Goal: Task Accomplishment & Management: Complete application form

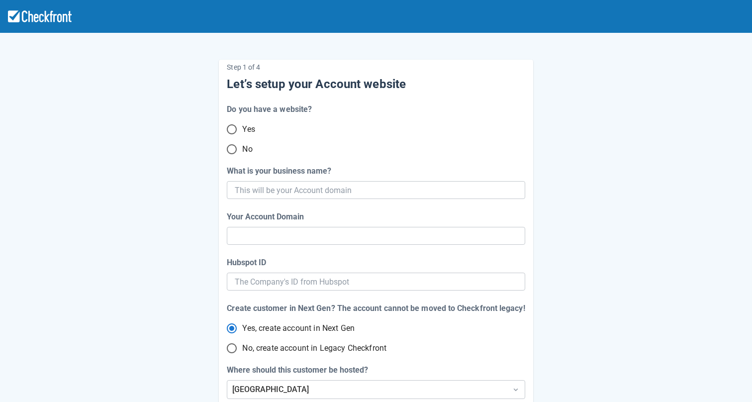
click at [235, 147] on input "No" at bounding box center [231, 149] width 21 height 21
radio input "true"
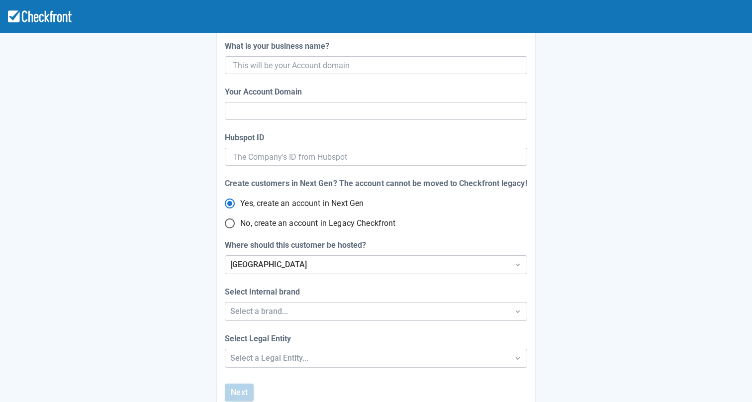
scroll to position [133, 0]
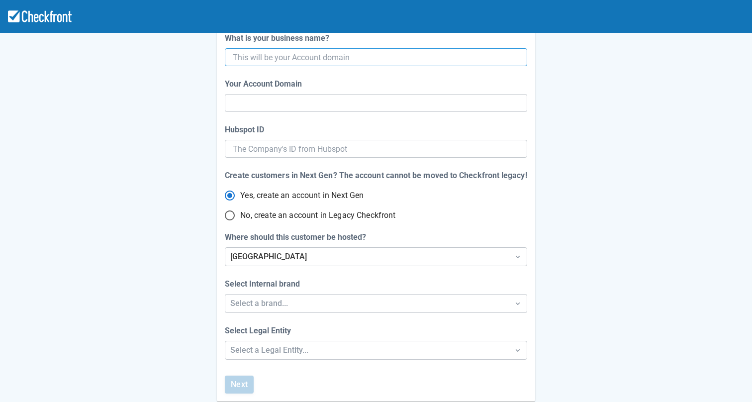
click at [324, 60] on input "What is your business name?" at bounding box center [375, 57] width 284 height 18
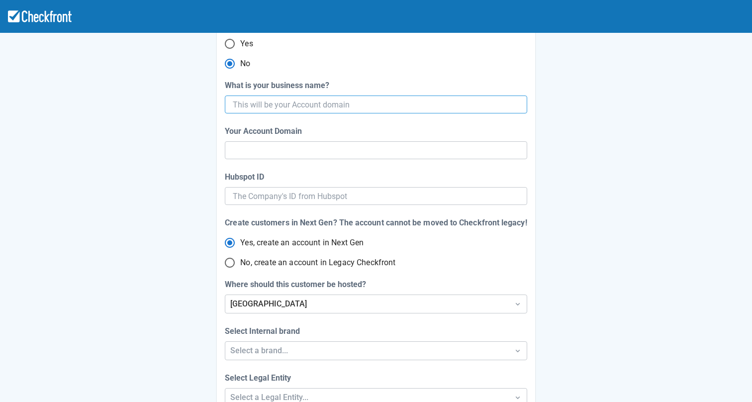
scroll to position [56, 0]
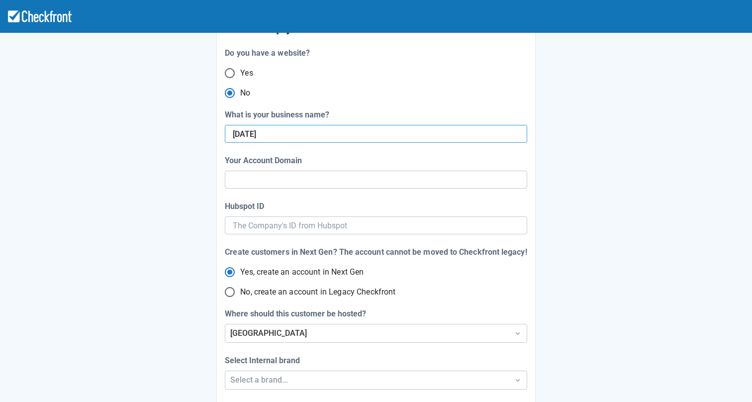
type input "[DATE]"
type input "sep-15"
radio input "true"
radio input "false"
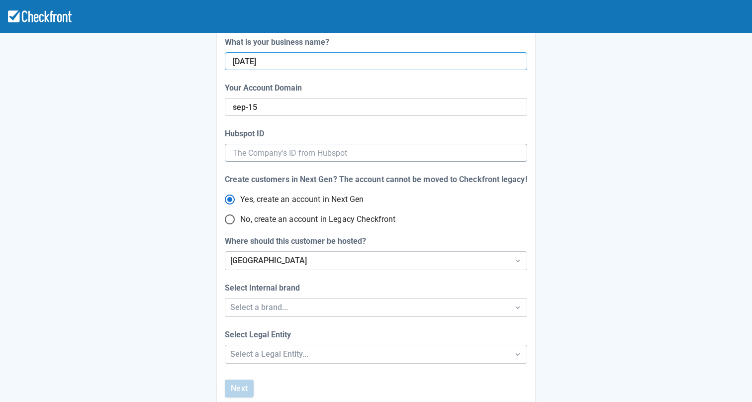
scroll to position [131, 0]
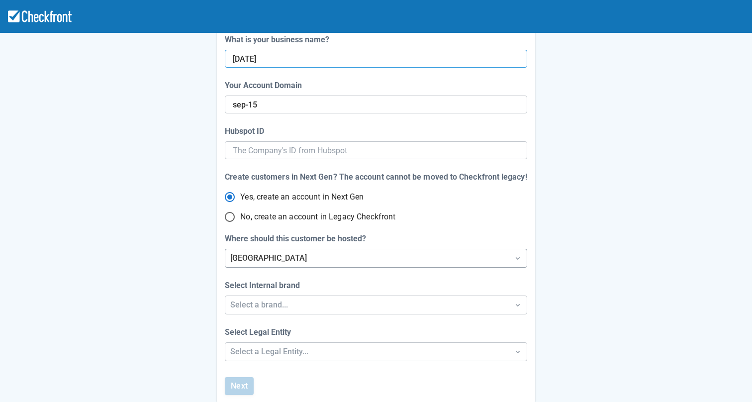
type input "[DATE]"
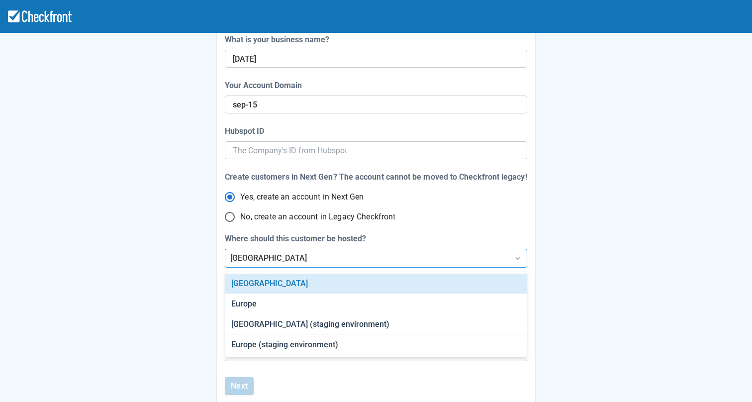
click at [296, 261] on div "[GEOGRAPHIC_DATA]" at bounding box center [366, 258] width 273 height 12
click at [580, 198] on div "Step 1 of 4 Let's setup your Account website Do you have a website? Yes No What…" at bounding box center [376, 157] width 567 height 491
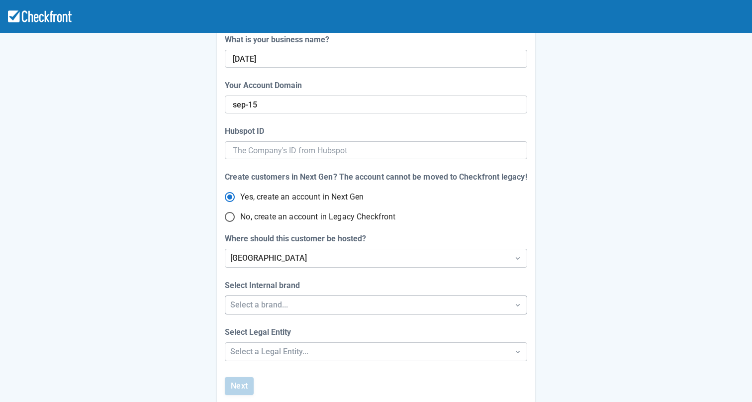
click at [406, 305] on div "Select a brand..." at bounding box center [366, 305] width 273 height 12
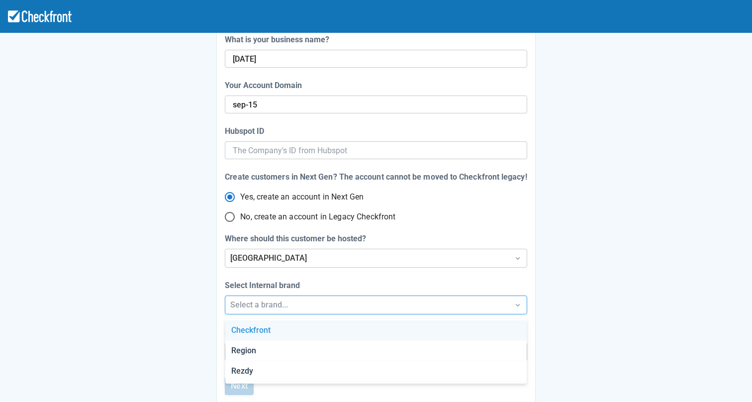
click at [321, 333] on div "Checkfront" at bounding box center [375, 330] width 301 height 20
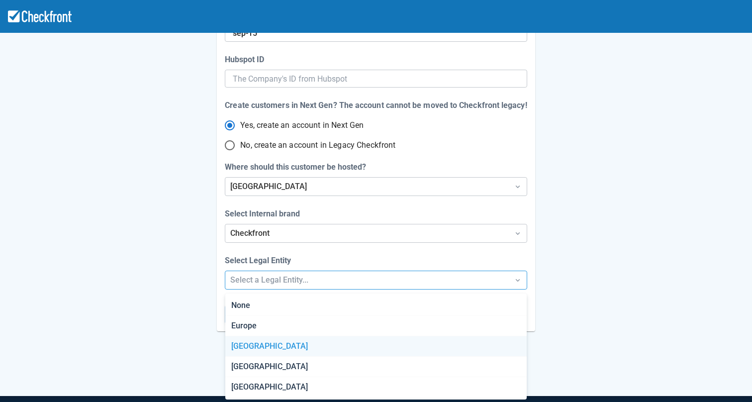
scroll to position [204, 0]
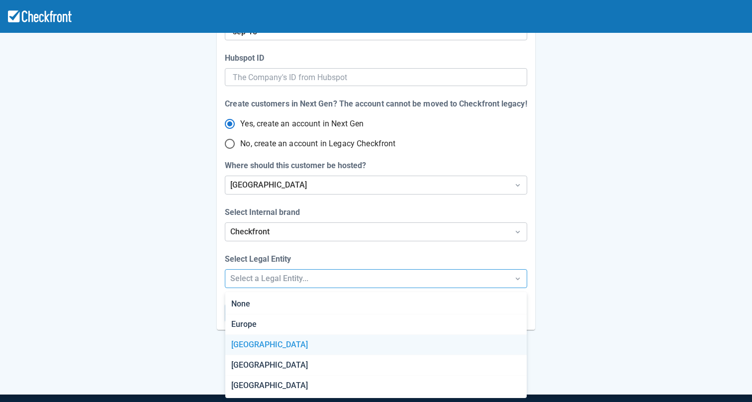
click at [311, 344] on div "Step 1 of 4 Let's setup your Account website Do you have a website? Yes No What…" at bounding box center [376, 125] width 752 height 659
click at [278, 351] on div "[GEOGRAPHIC_DATA]" at bounding box center [375, 345] width 301 height 20
radio input "false"
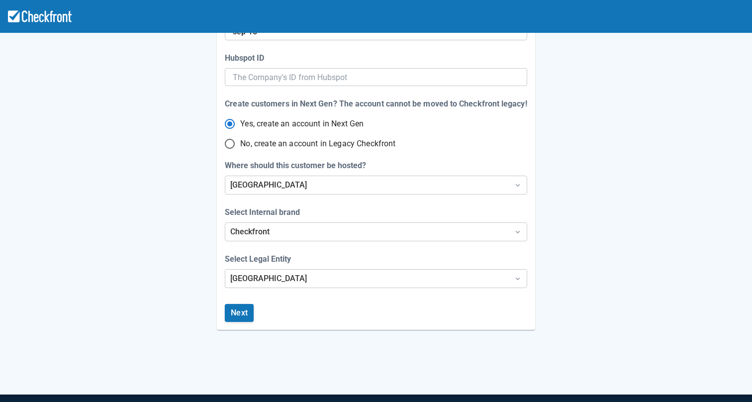
click at [107, 313] on div "Step 1 of 4 Let's setup your Account website Do you have a website? Yes No What…" at bounding box center [376, 84] width 567 height 491
click at [244, 313] on button "Next" at bounding box center [239, 313] width 29 height 18
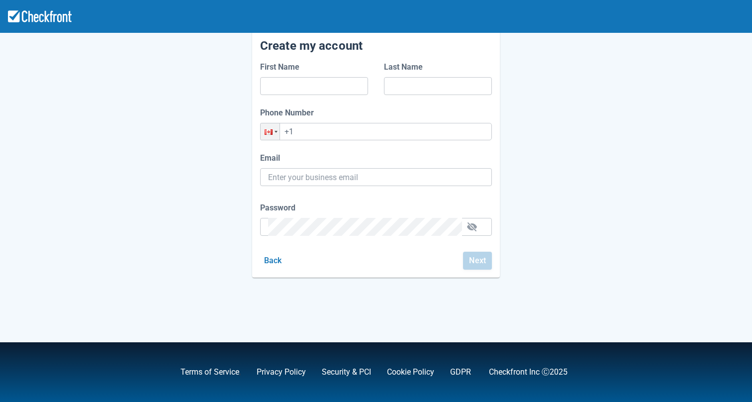
type input "[PERSON_NAME][EMAIL_ADDRESS][DOMAIN_NAME]"
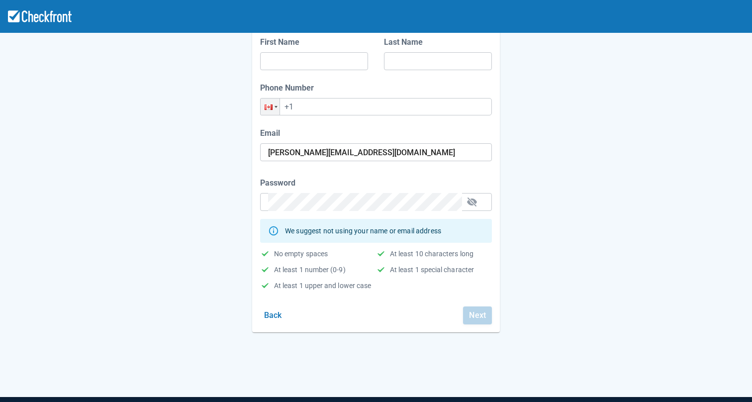
scroll to position [60, 0]
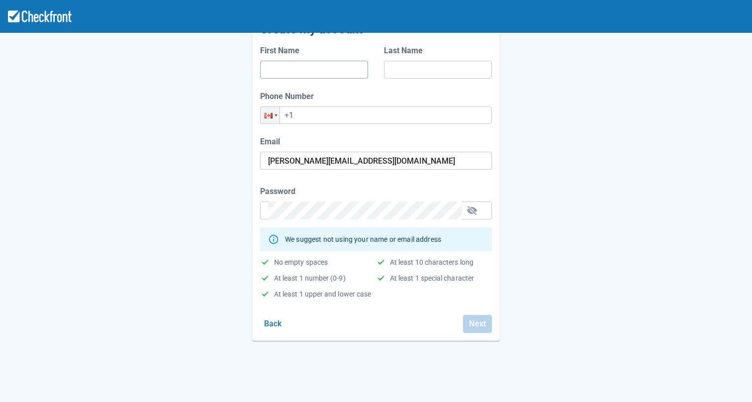
click at [313, 67] on input "First Name" at bounding box center [314, 70] width 92 height 18
type input "New"
type input "test"
click at [311, 115] on input "+1" at bounding box center [376, 114] width 232 height 17
type input "[PHONE_NUMBER]"
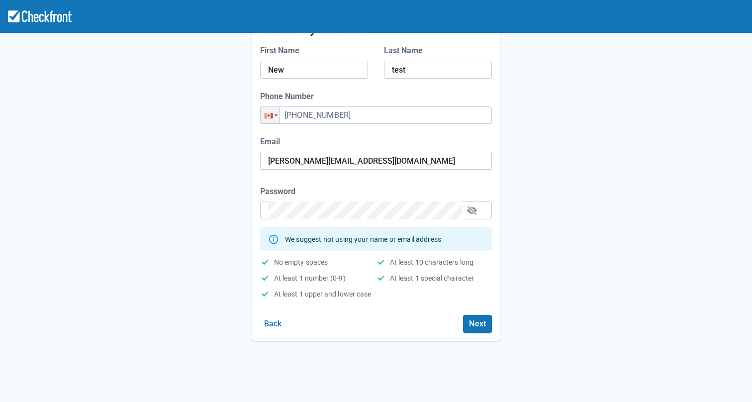
click at [579, 195] on div "Step 2 of 4 Create my account First Name New Last Name test Phone Number Phone …" at bounding box center [376, 162] width 567 height 357
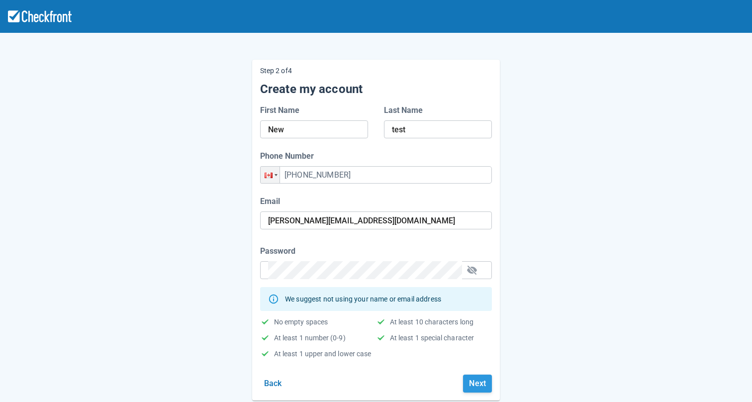
click at [479, 390] on button "Next" at bounding box center [477, 384] width 29 height 18
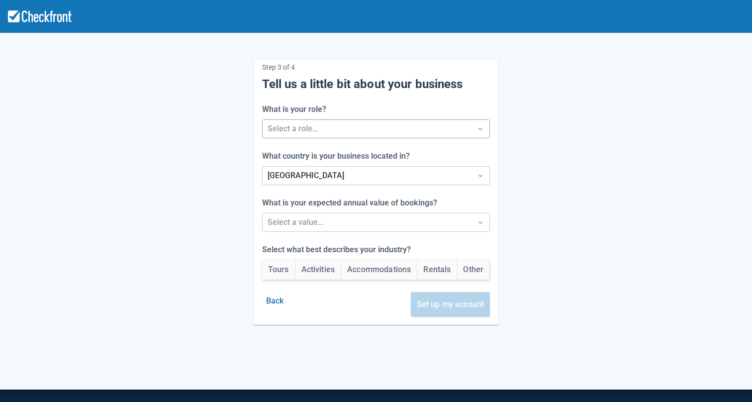
click at [379, 129] on div at bounding box center [367, 129] width 199 height 14
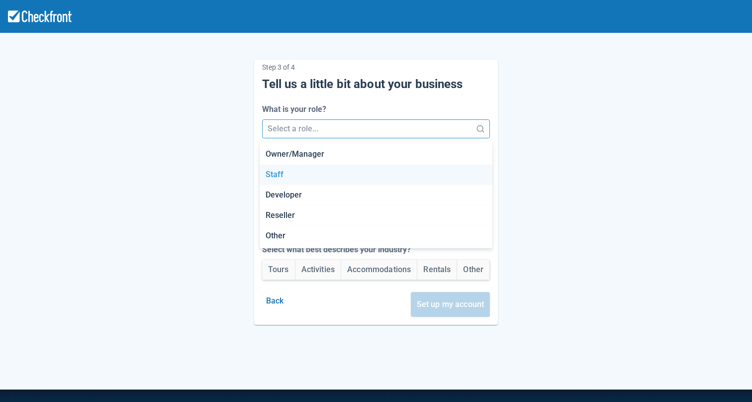
click at [307, 184] on div "Staff" at bounding box center [376, 175] width 233 height 20
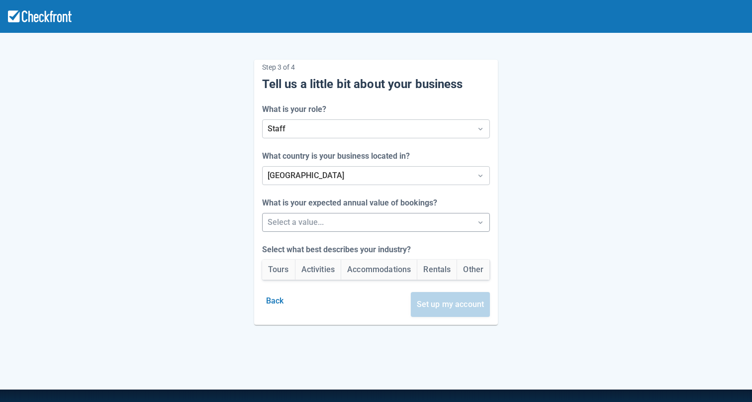
click at [305, 228] on div at bounding box center [367, 222] width 199 height 14
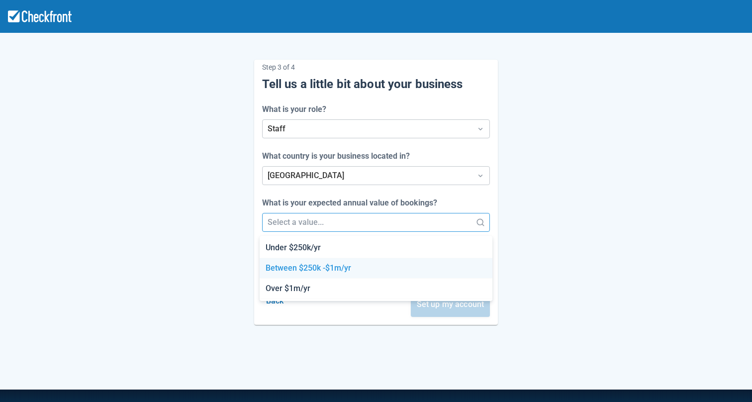
click at [288, 270] on font "Between $250k -$1m/yr" at bounding box center [309, 267] width 86 height 9
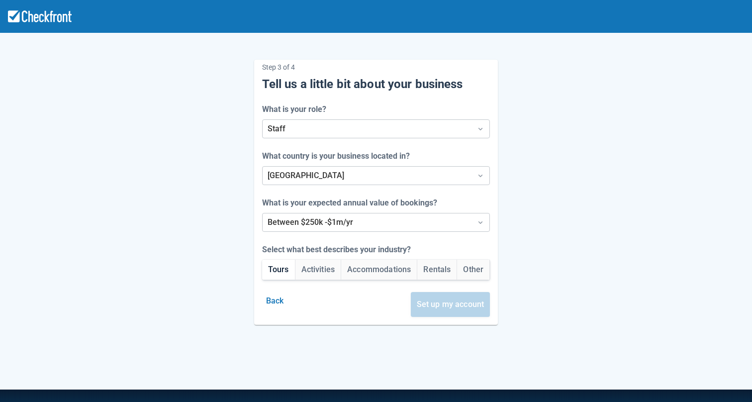
click at [284, 269] on button "Tours" at bounding box center [278, 270] width 33 height 20
click at [477, 310] on button "Set up my account" at bounding box center [451, 304] width 80 height 25
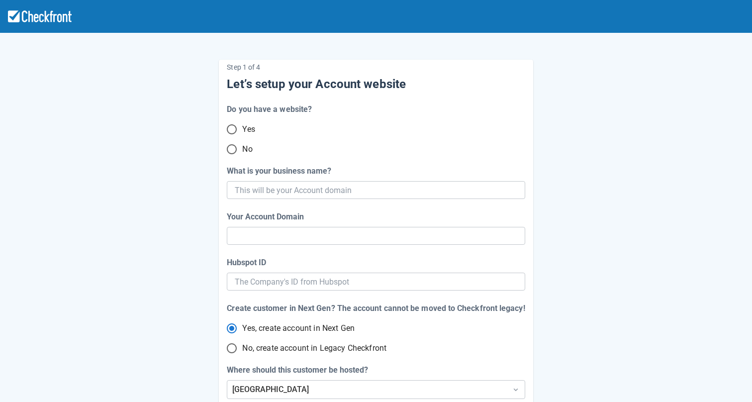
click at [235, 147] on input "No" at bounding box center [231, 149] width 21 height 21
radio input "true"
click at [283, 186] on input "What is your business name?" at bounding box center [375, 190] width 280 height 18
type input "[DATE]"
type input "sep-1"
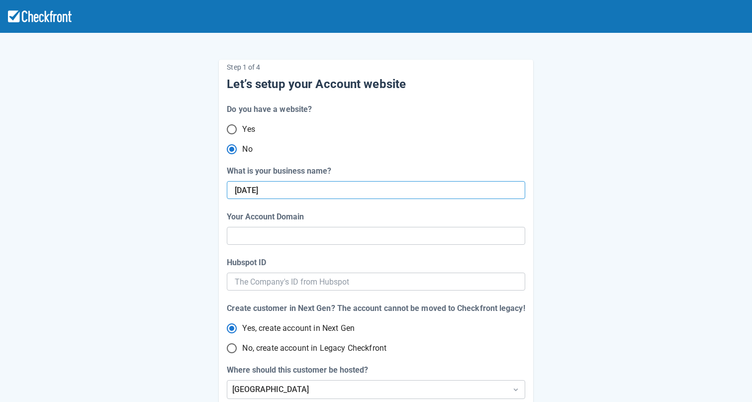
radio input "true"
radio input "false"
type input "sep-15"
radio input "false"
type input "[DATE]"
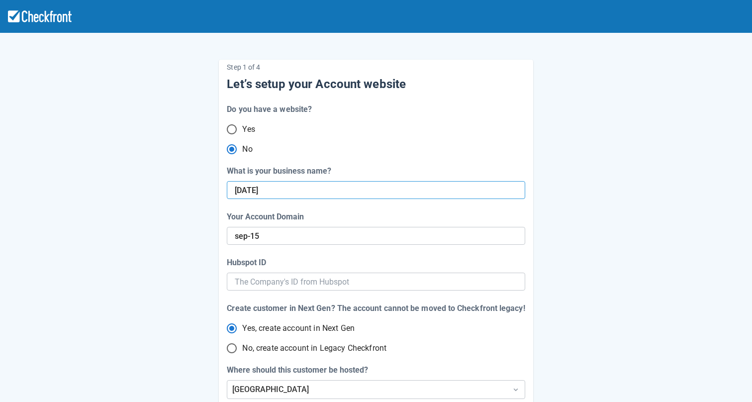
radio input "false"
type input "sep-1502"
radio input "false"
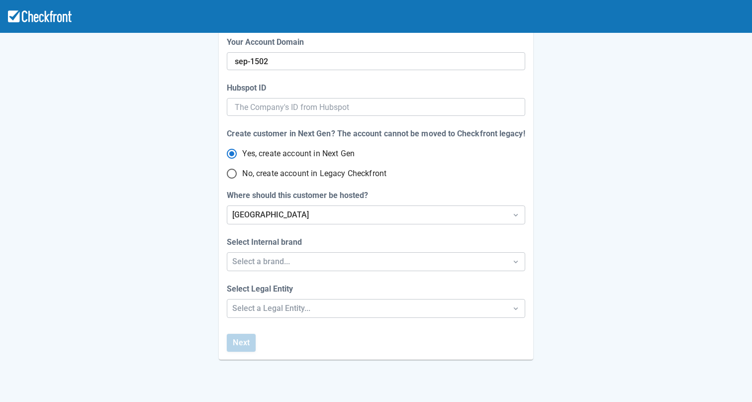
scroll to position [187, 0]
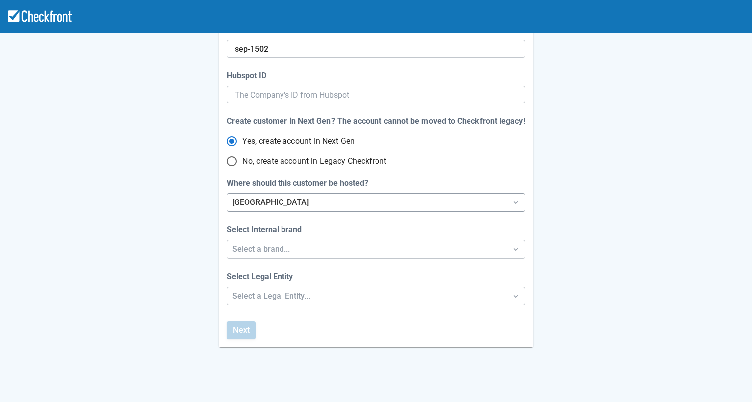
type input "[DATE]"
click at [313, 209] on div "[GEOGRAPHIC_DATA]" at bounding box center [366, 203] width 279 height 18
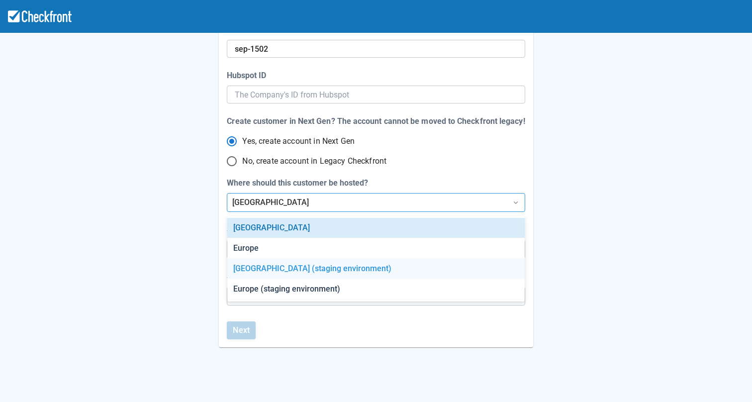
click at [298, 262] on div "[GEOGRAPHIC_DATA] (staging environment)" at bounding box center [375, 269] width 297 height 20
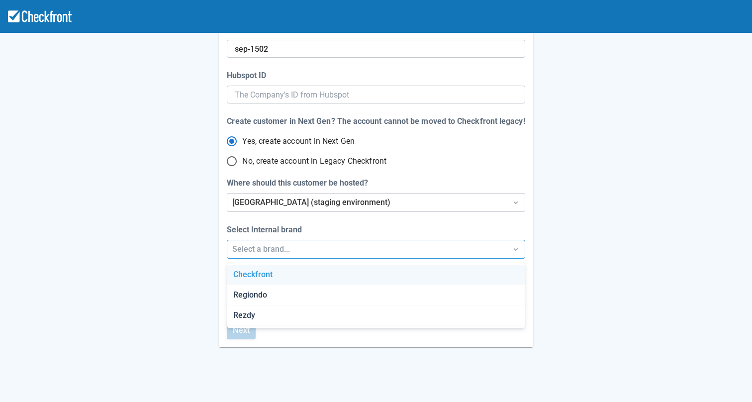
click at [274, 249] on div "Select a brand..." at bounding box center [366, 249] width 269 height 12
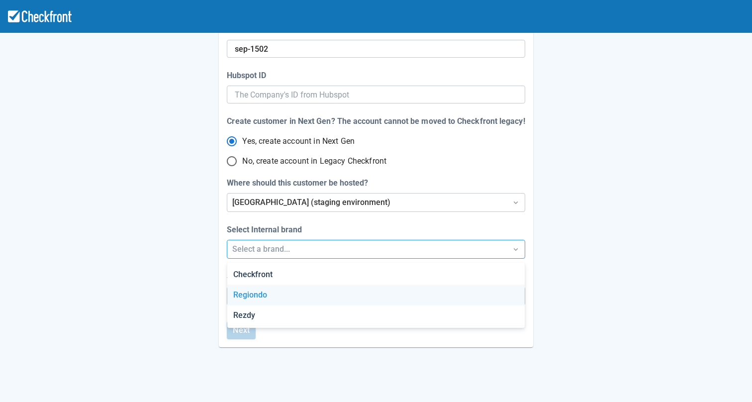
click at [261, 293] on div "Regiondo" at bounding box center [375, 295] width 297 height 20
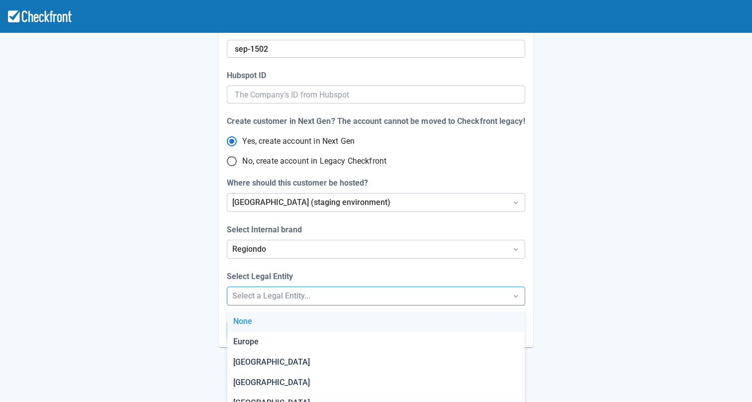
scroll to position [204, 0]
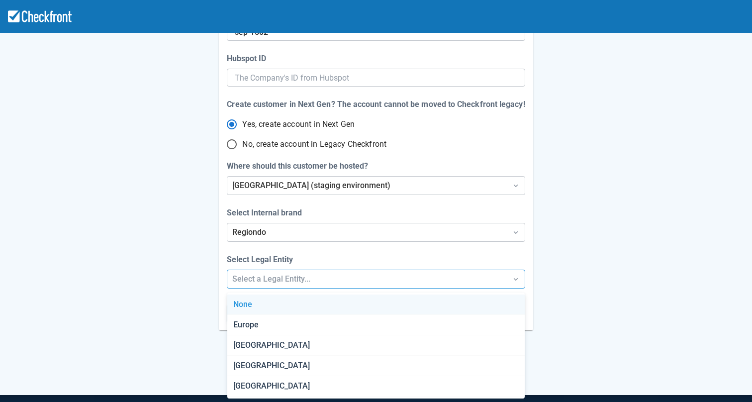
click at [265, 293] on div "Step 1 of 4 Let’s setup your Account website Do you have a website? Yes No What…" at bounding box center [376, 125] width 752 height 659
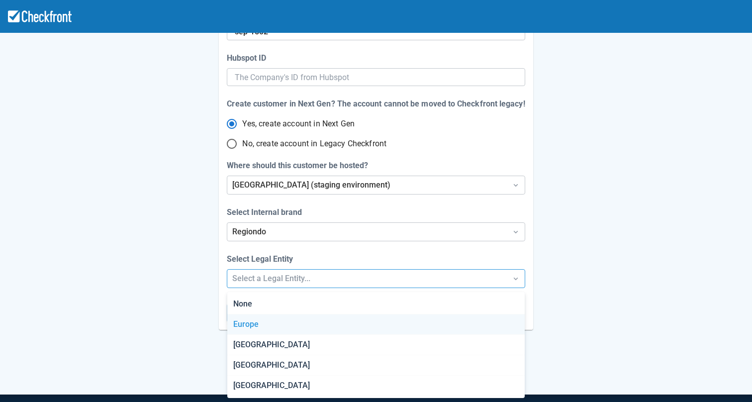
click at [264, 328] on div "Europe" at bounding box center [375, 324] width 297 height 20
radio input "false"
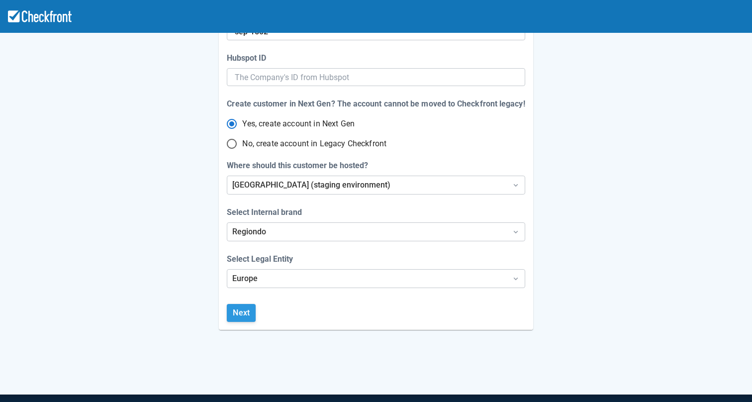
click at [246, 316] on button "Next" at bounding box center [241, 313] width 29 height 18
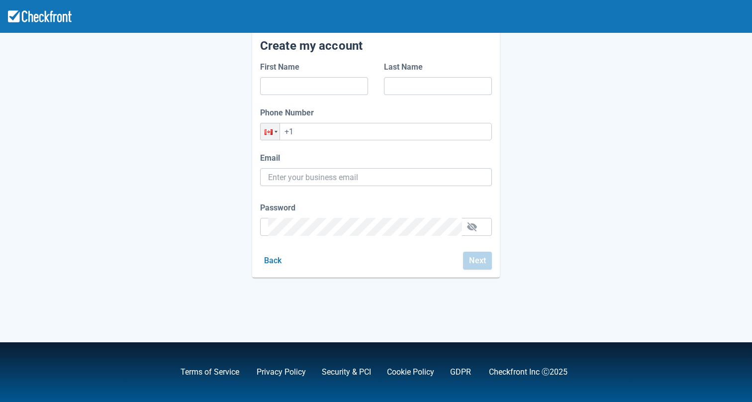
type input "[PERSON_NAME][EMAIL_ADDRESS][DOMAIN_NAME]"
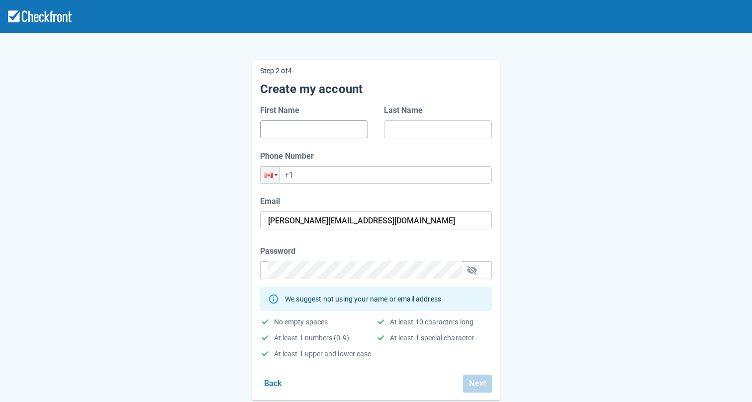
click at [314, 125] on input "First Name" at bounding box center [314, 129] width 92 height 18
type input "New"
type input "new1"
click at [311, 171] on input "+1" at bounding box center [376, 174] width 232 height 17
type input "[PHONE_NUMBER]"
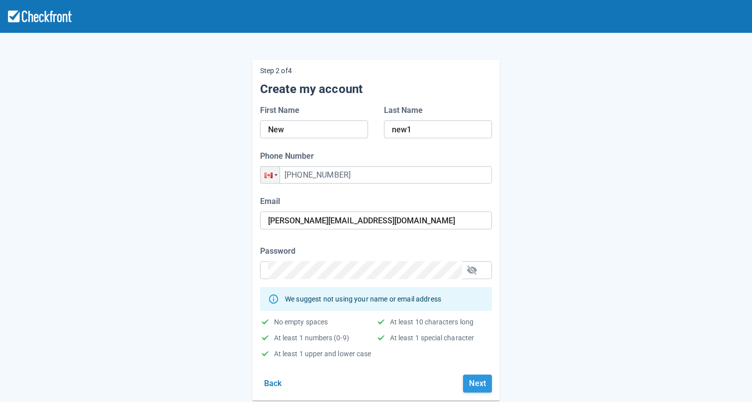
click at [484, 384] on button "Next" at bounding box center [477, 384] width 29 height 18
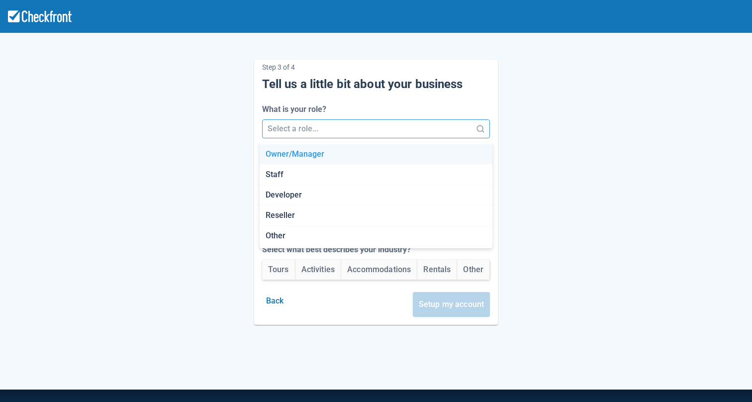
click at [347, 134] on div at bounding box center [367, 129] width 199 height 14
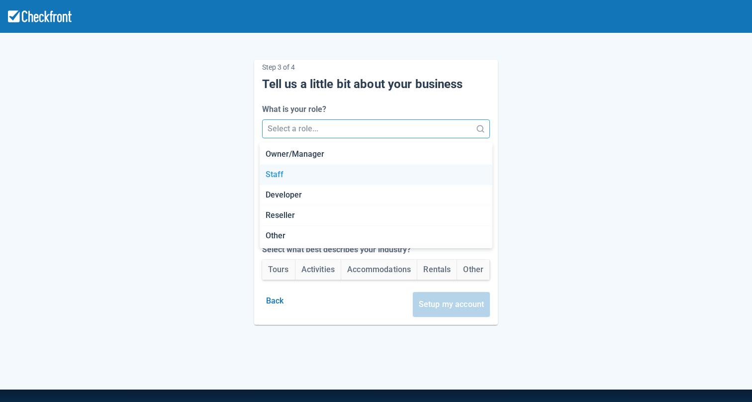
click at [303, 179] on div "Staff" at bounding box center [376, 175] width 233 height 20
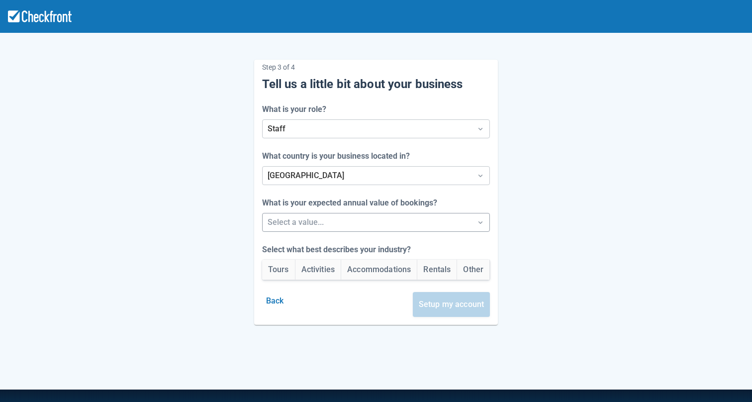
click at [297, 227] on div at bounding box center [367, 222] width 199 height 14
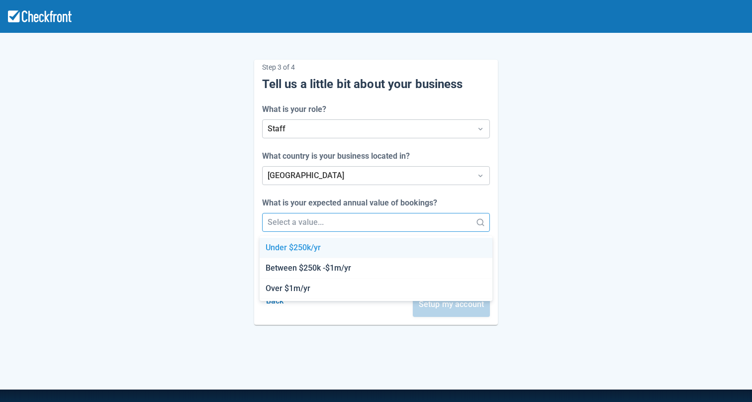
click at [288, 257] on div "Under $250k/yr" at bounding box center [376, 248] width 233 height 20
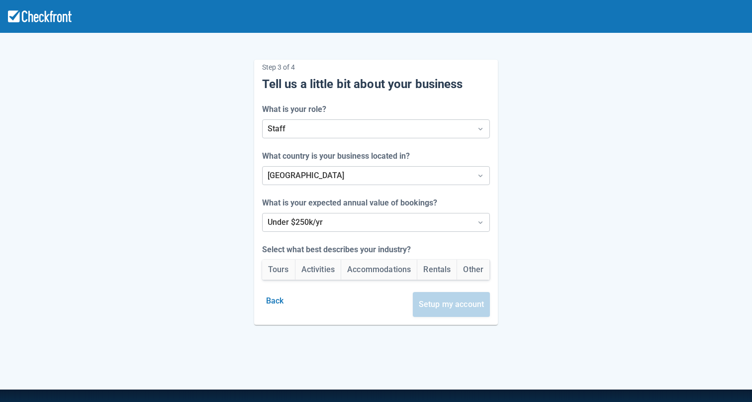
click at [280, 259] on div "Step 3 of 4 Tell us a little bit about your business What is your role? Staff W…" at bounding box center [376, 192] width 244 height 265
click at [277, 275] on button "Tours" at bounding box center [278, 270] width 33 height 20
click at [436, 301] on button "Setup my account" at bounding box center [452, 304] width 78 height 25
